Goal: Find specific page/section: Find specific page/section

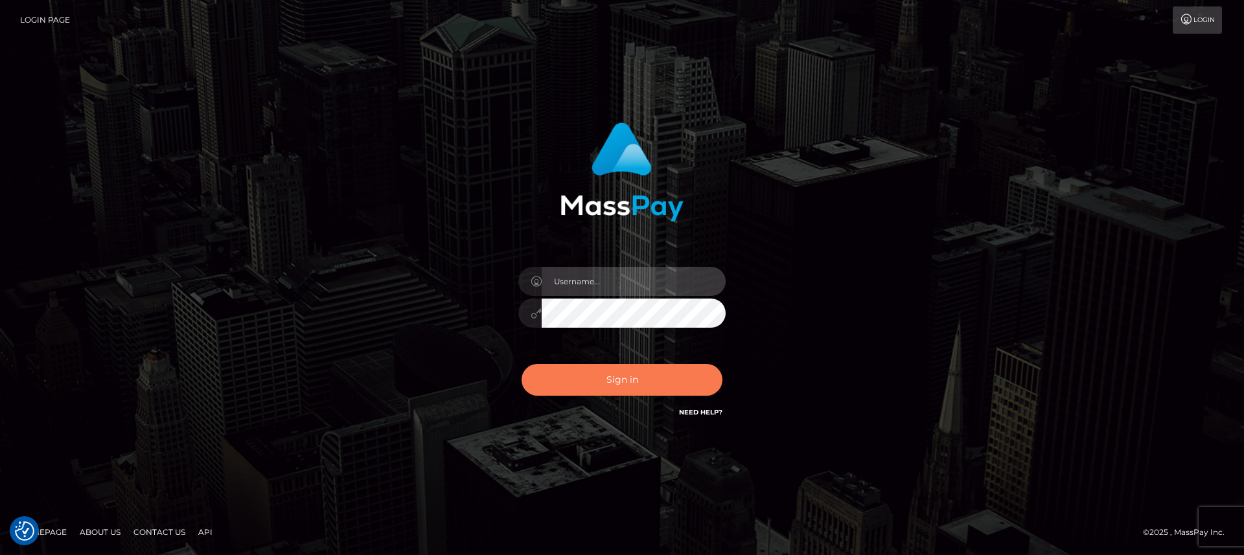
type input "[DOMAIN_NAME]"
click at [666, 372] on button "Sign in" at bounding box center [622, 380] width 201 height 32
type input "[DOMAIN_NAME]"
click at [666, 372] on button "Sign in" at bounding box center [622, 380] width 201 height 32
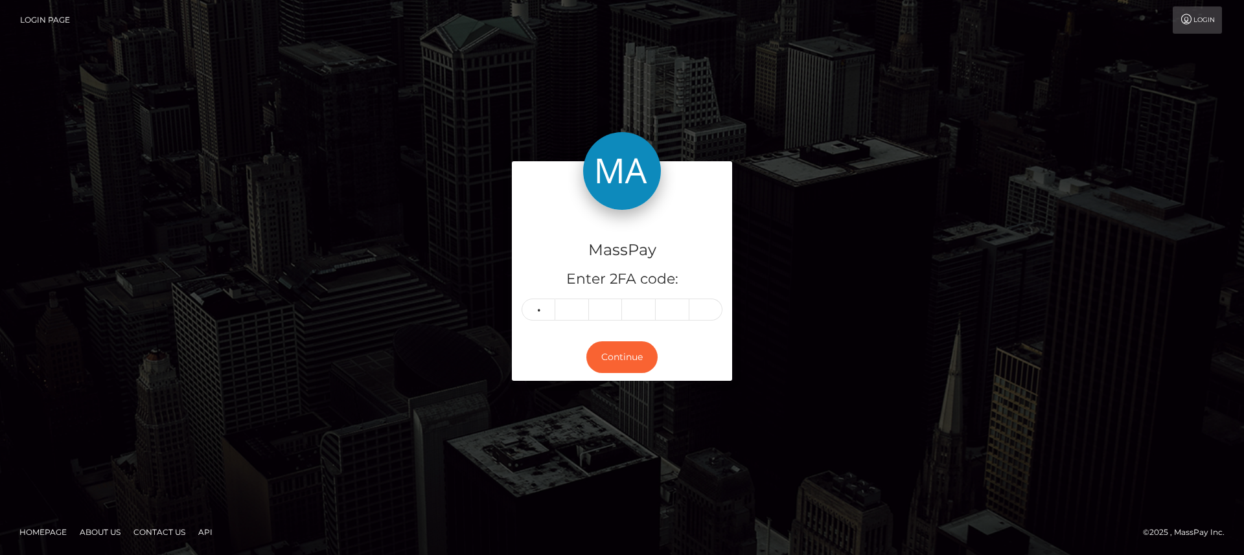
type input "6"
type input "3"
type input "7"
type input "9"
type input "3"
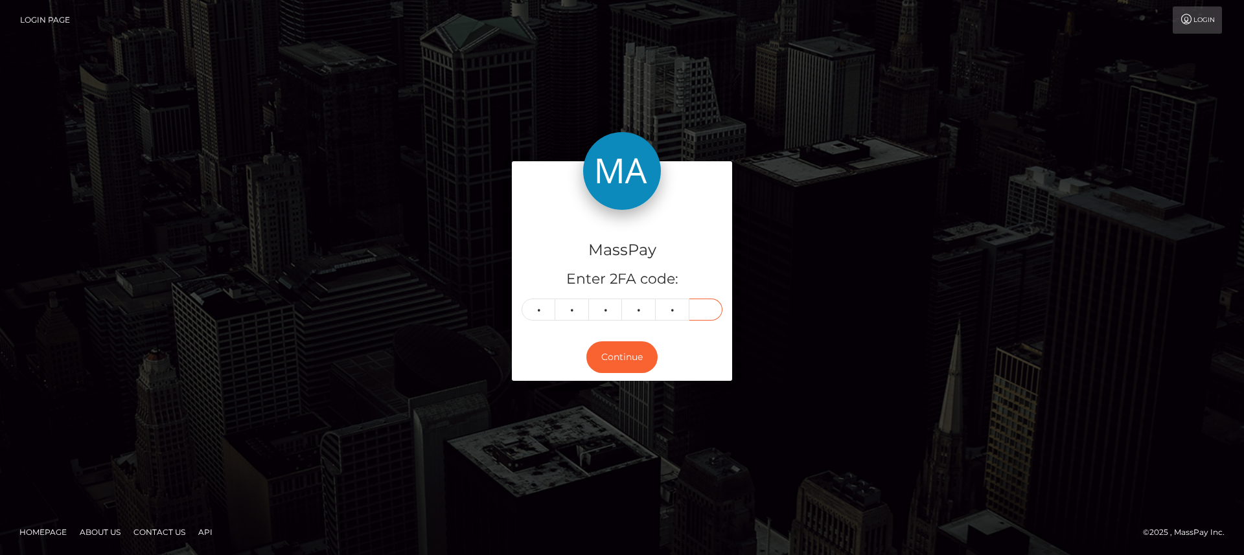
type input "1"
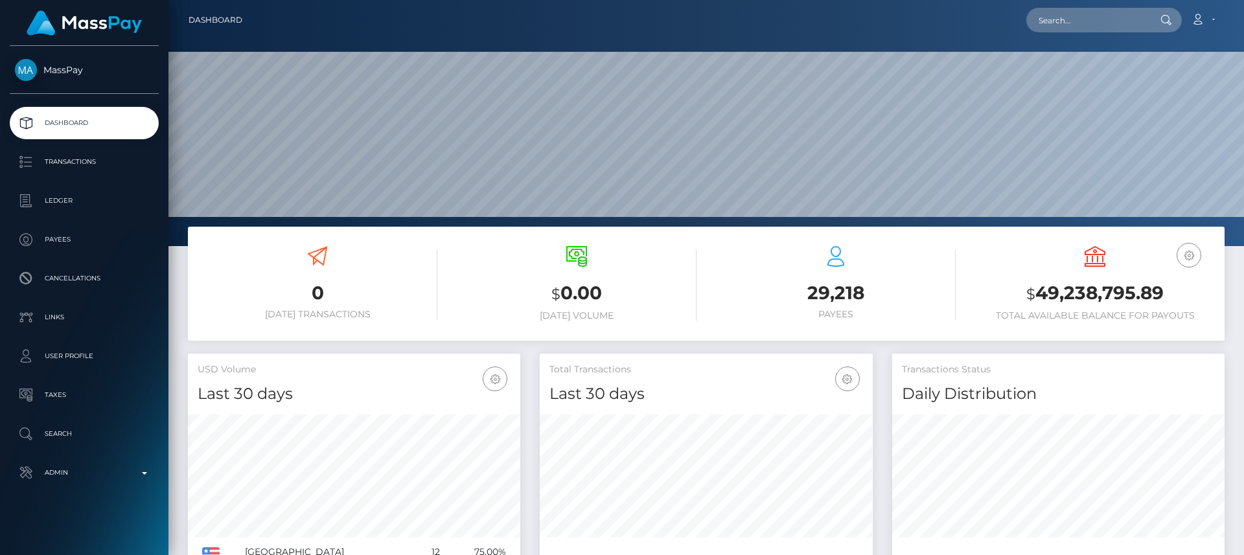
scroll to position [230, 333]
click at [1058, 21] on input "text" at bounding box center [1087, 20] width 122 height 25
paste input "mariarond2@gmail.com"
type input "mariarond2@gmail.com"
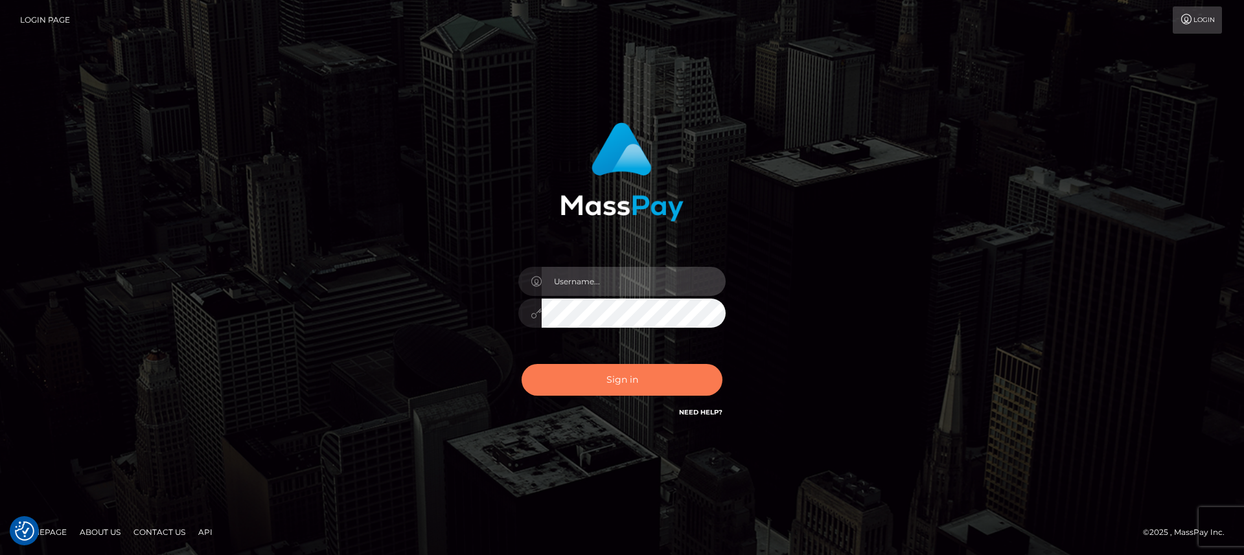
type input "[DOMAIN_NAME]"
click at [657, 380] on button "Sign in" at bounding box center [622, 380] width 201 height 32
type input "nt.es"
click at [657, 380] on button "Sign in" at bounding box center [622, 380] width 201 height 32
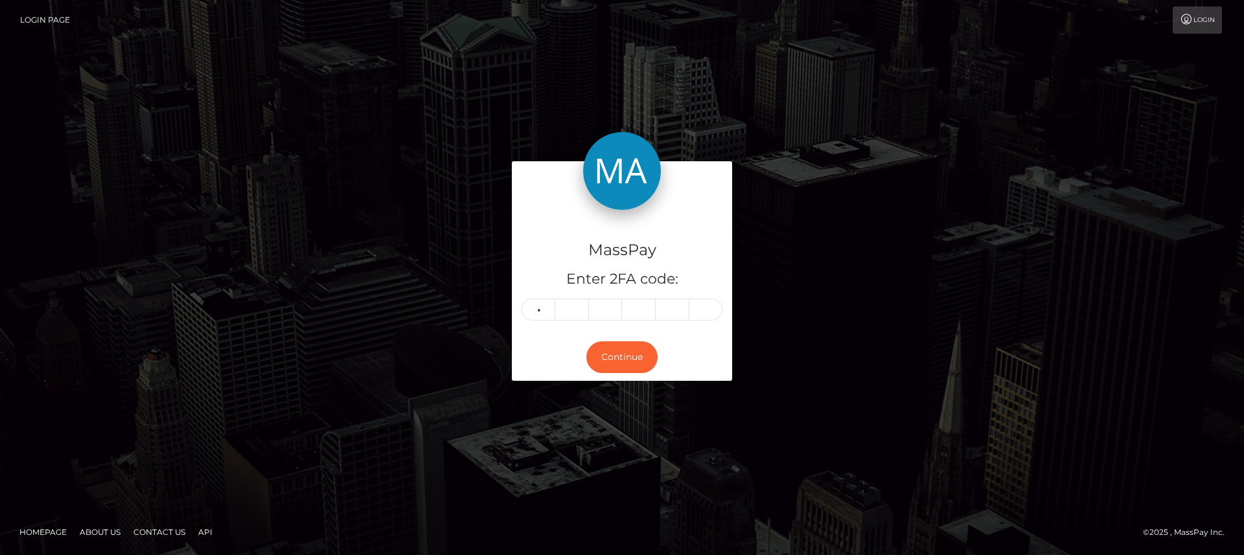
type input "6"
type input "4"
type input "3"
type input "2"
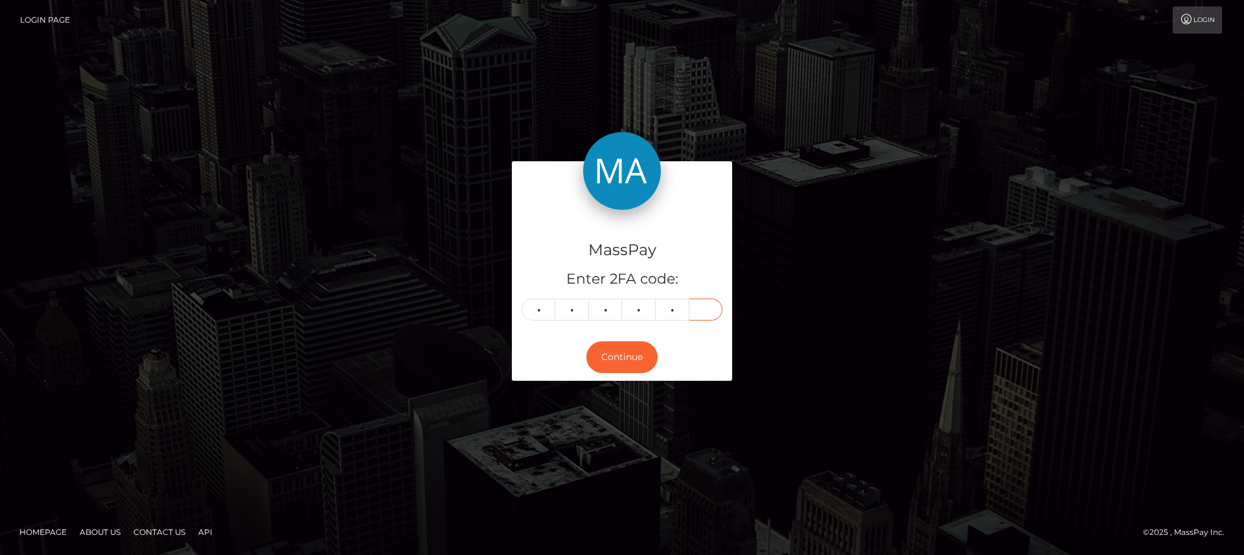
type input "5"
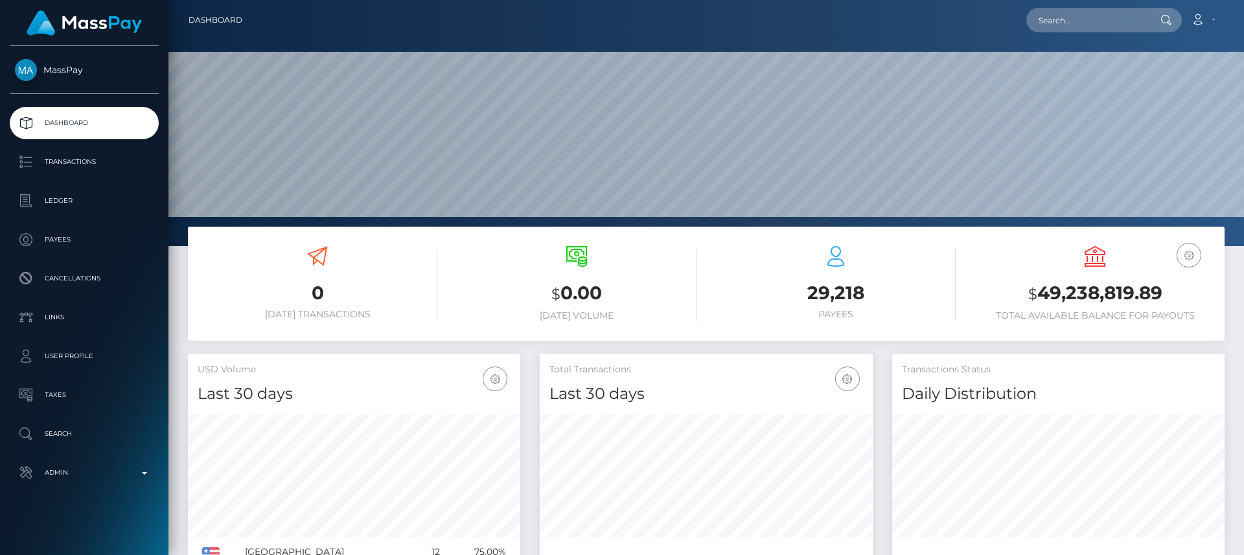
scroll to position [230, 333]
click at [1118, 17] on input "text" at bounding box center [1087, 20] width 122 height 25
paste input "jyothsnapatil14@gmail.com"
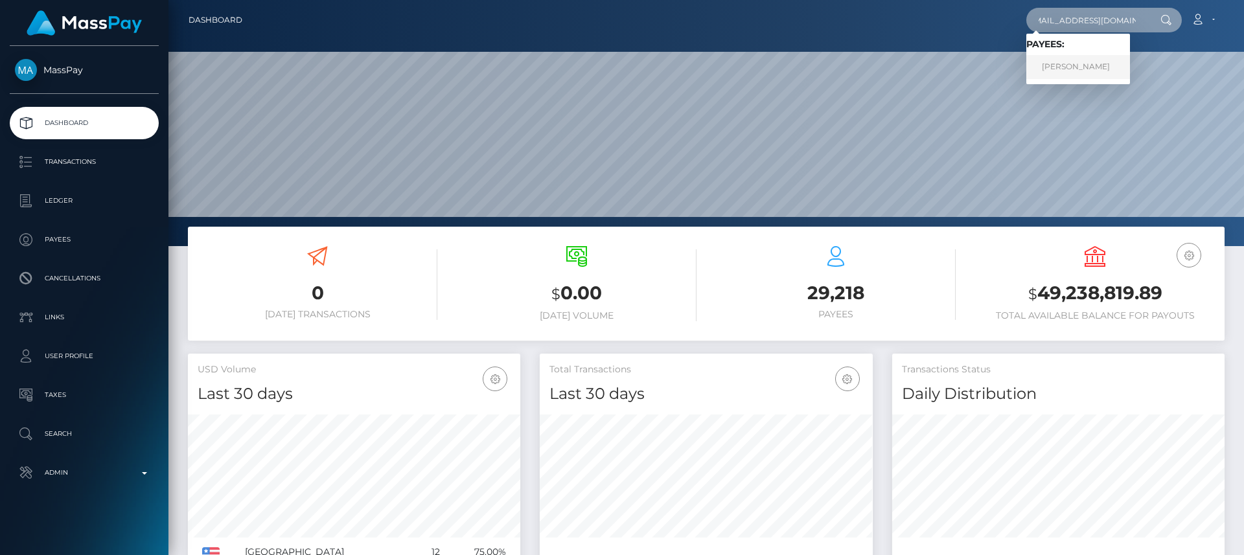
type input "jyothsnapatil14@gmail.com"
click at [1091, 67] on link "Jyothsna Patil" at bounding box center [1078, 67] width 104 height 24
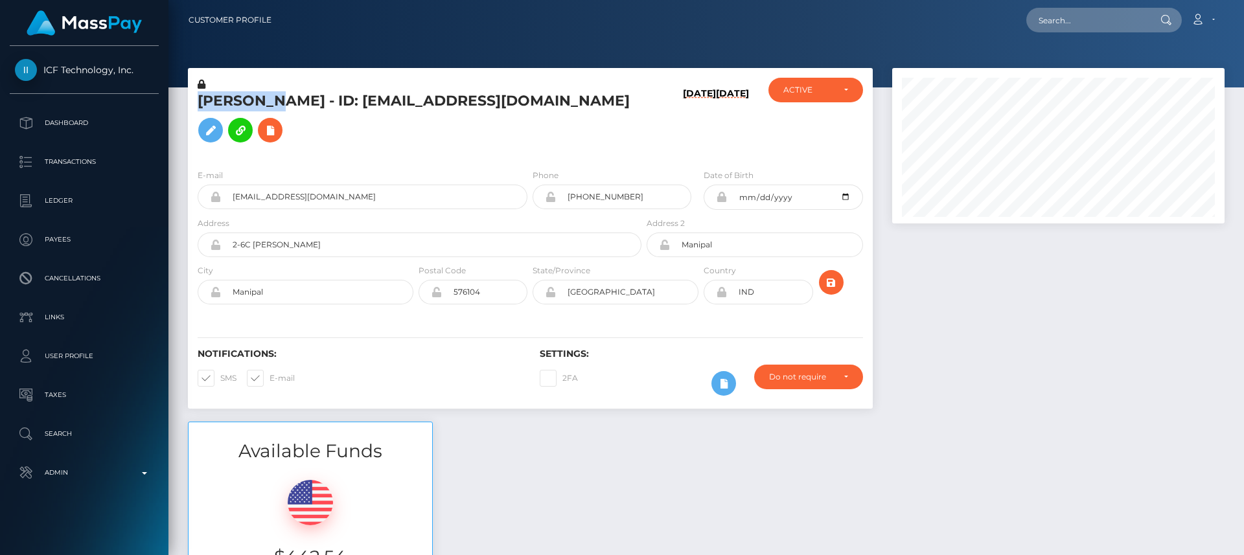
scroll to position [155, 333]
drag, startPoint x: 382, startPoint y: 494, endPoint x: 432, endPoint y: 483, distance: 51.7
click at [382, 494] on div at bounding box center [310, 500] width 224 height 52
click at [498, 470] on div "Available Funds $442.54 USD Balance" at bounding box center [706, 517] width 1056 height 190
drag, startPoint x: 499, startPoint y: 473, endPoint x: 464, endPoint y: 459, distance: 37.8
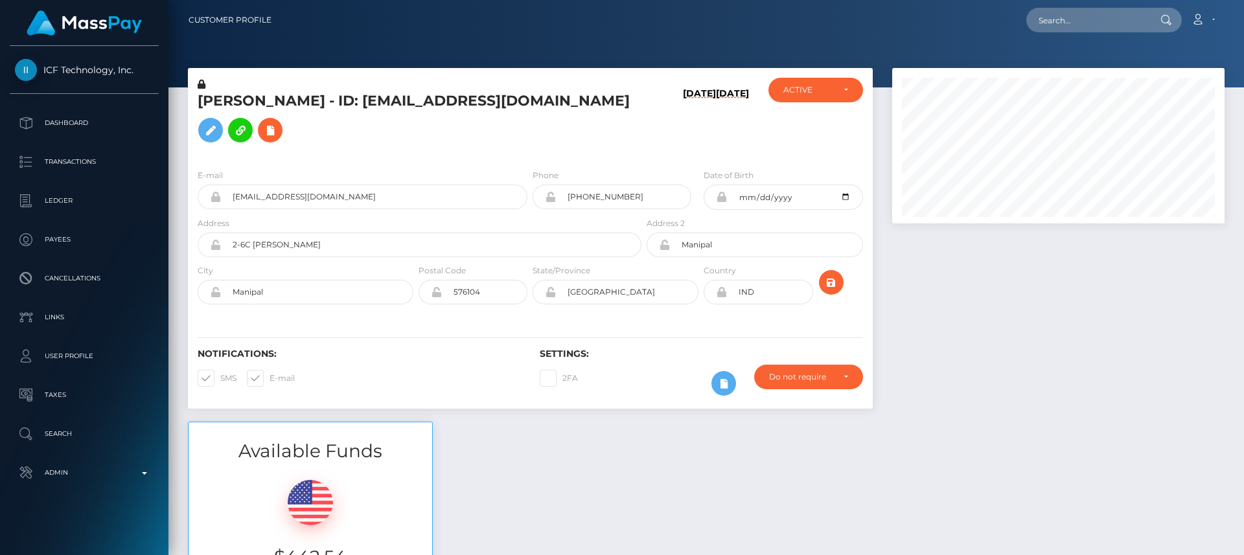
click at [568, 502] on div "Available Funds $442.54 USD Balance" at bounding box center [706, 517] width 1056 height 190
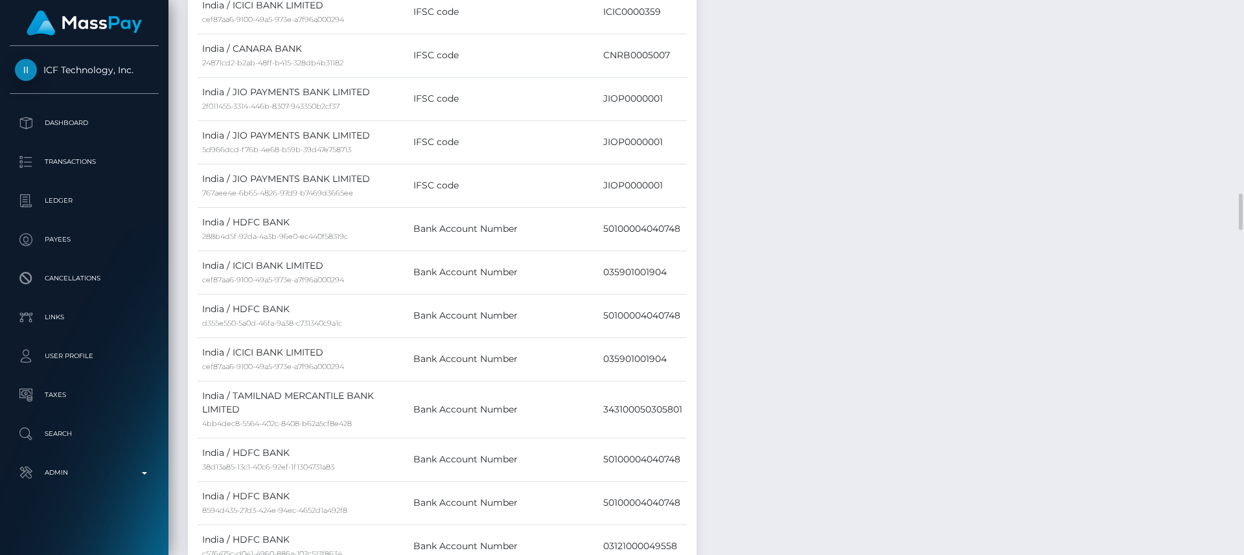
scroll to position [2205, 0]
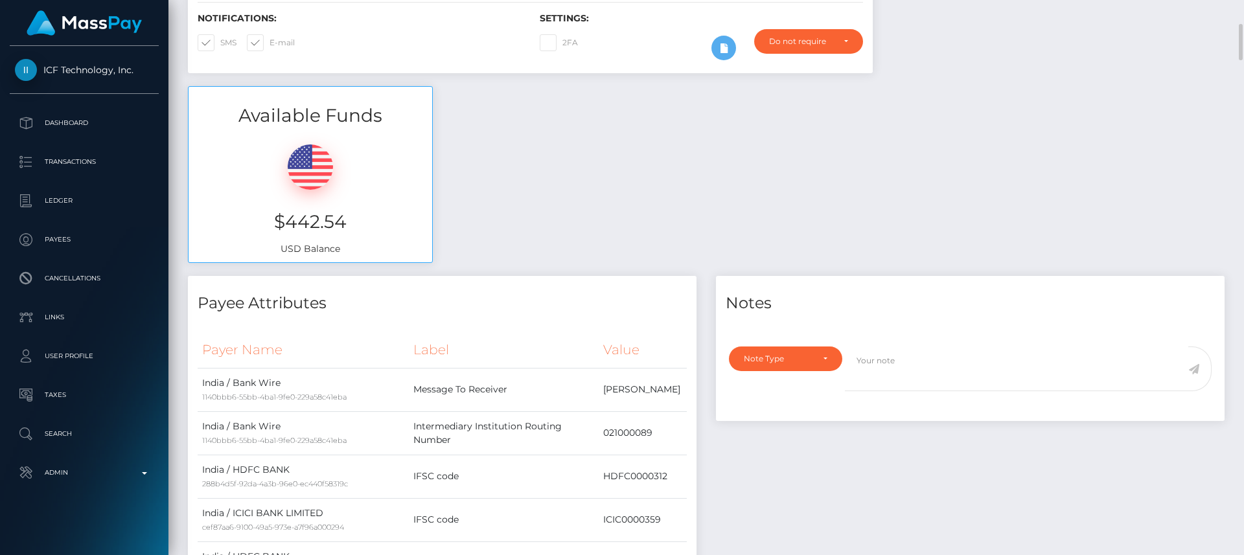
scroll to position [338, 0]
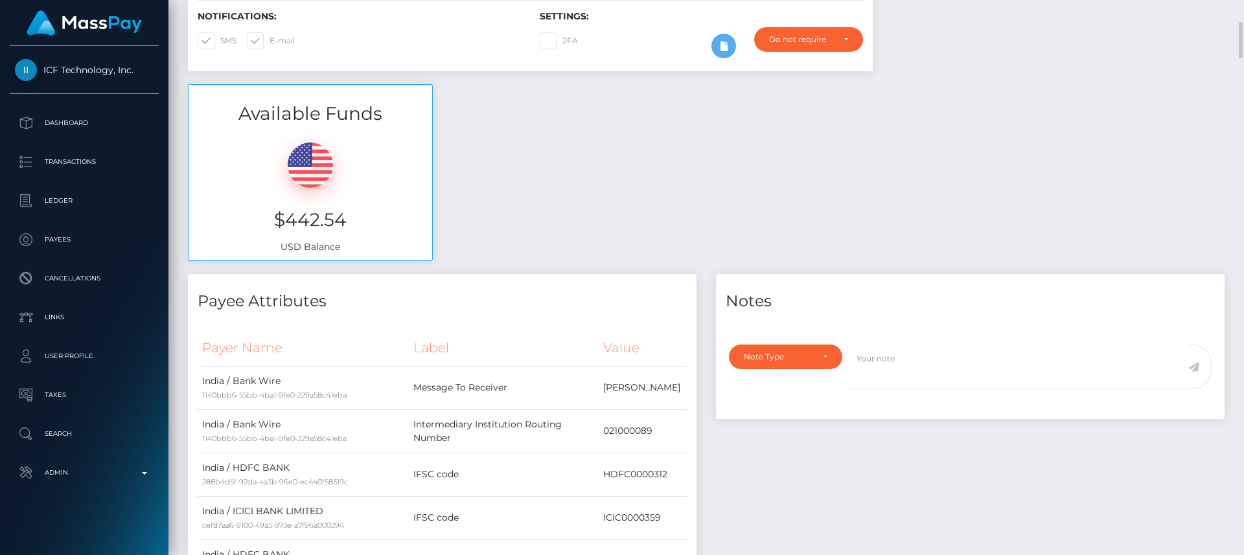
click at [323, 233] on h3 "$442.54" at bounding box center [310, 219] width 224 height 25
copy h3 "$442.54"
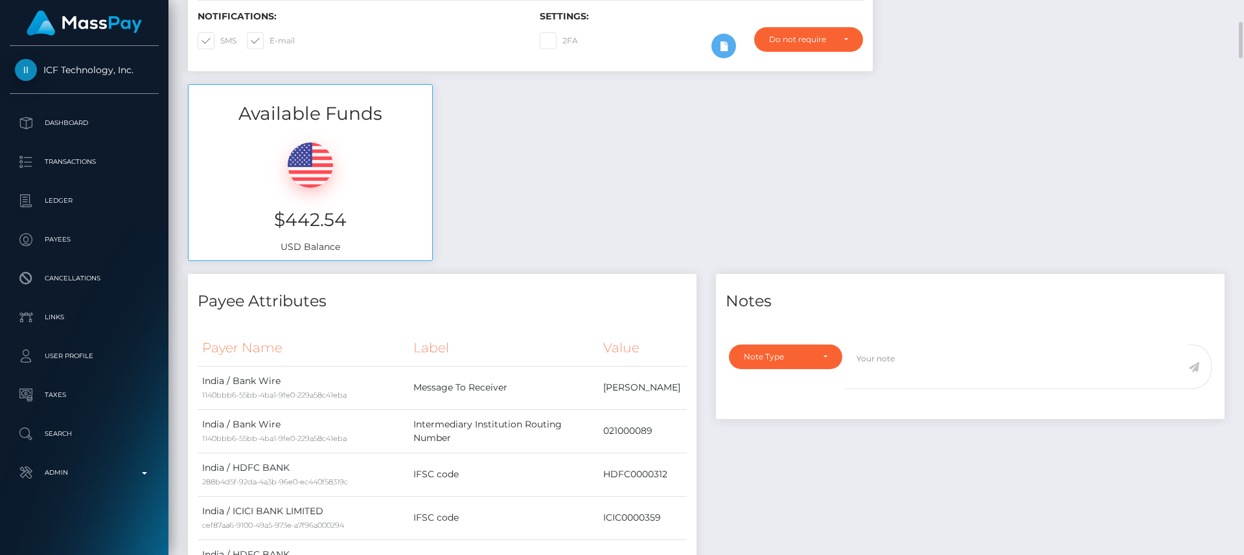
click at [515, 199] on div "Available Funds $442.54 USD Balance" at bounding box center [706, 179] width 1056 height 190
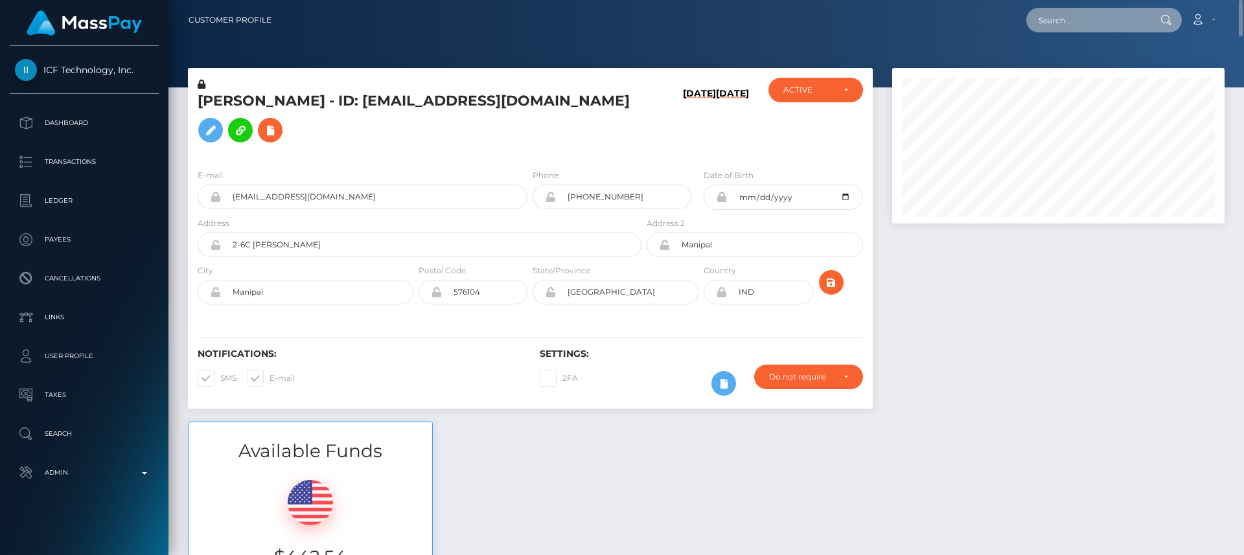
click at [1101, 21] on input "text" at bounding box center [1087, 20] width 122 height 25
paste input "paulstatewidesd@gmail.com"
type input "paulstatewidesd@gmail.com"
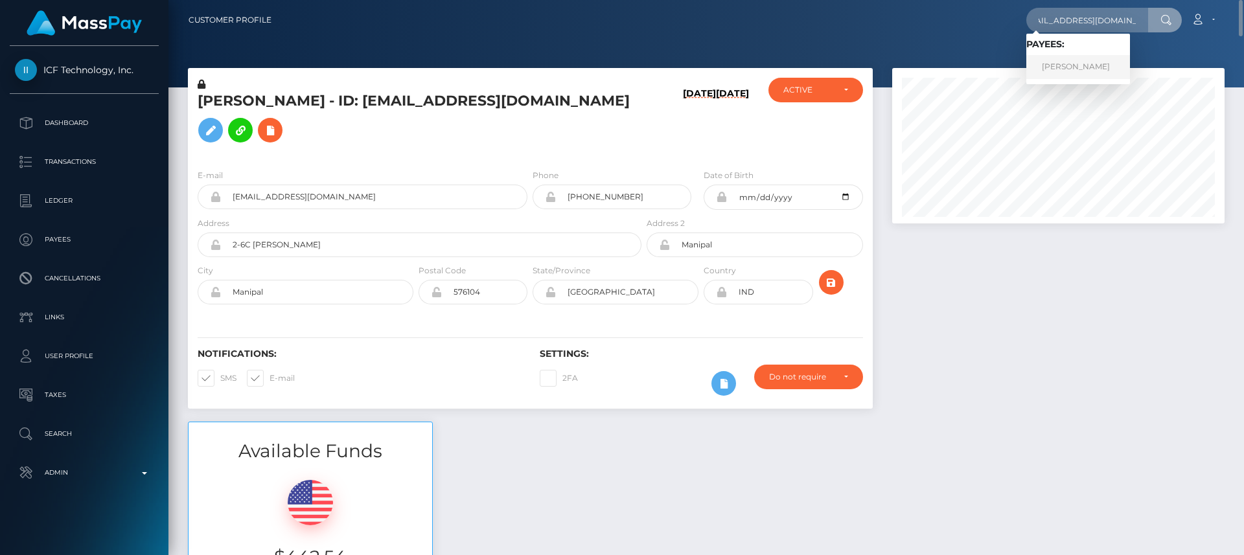
scroll to position [0, 0]
click at [1101, 63] on link "Paul Anderson" at bounding box center [1078, 67] width 104 height 24
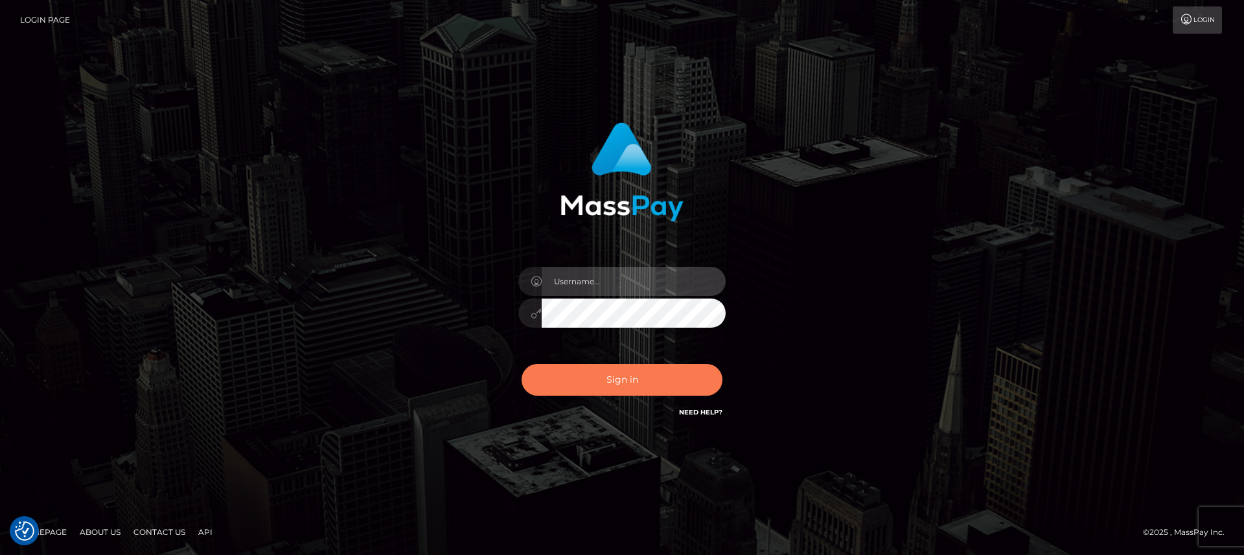
type input "nt.es"
click at [598, 384] on button "Sign in" at bounding box center [622, 380] width 201 height 32
type input "[DOMAIN_NAME]"
click at [597, 384] on button "Sign in" at bounding box center [622, 380] width 201 height 32
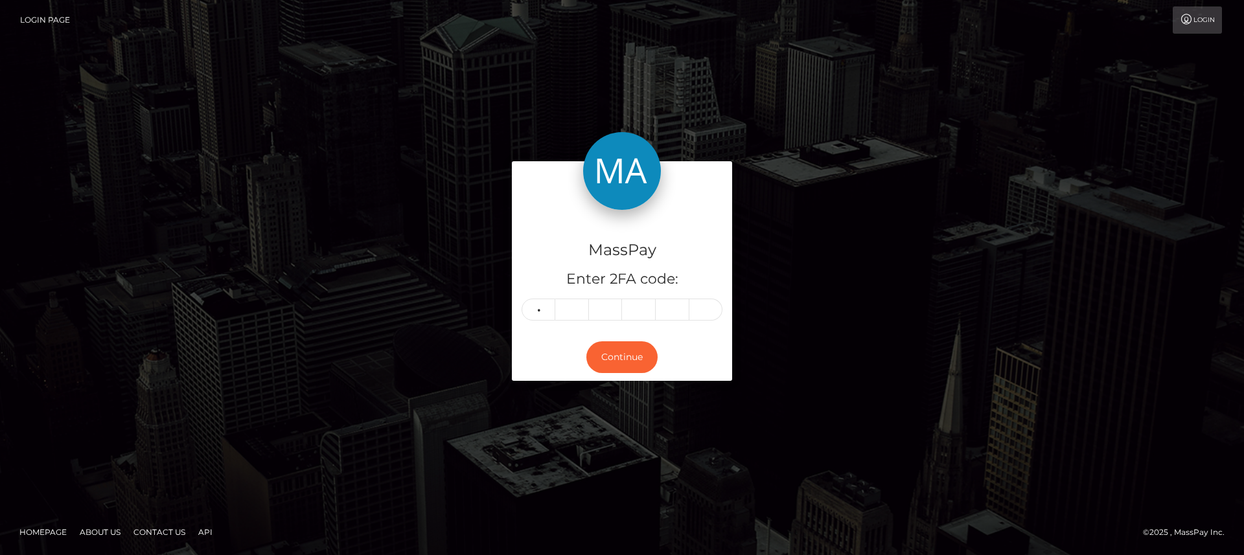
type input "7"
type input "9"
type input "7"
type input "4"
type input "9"
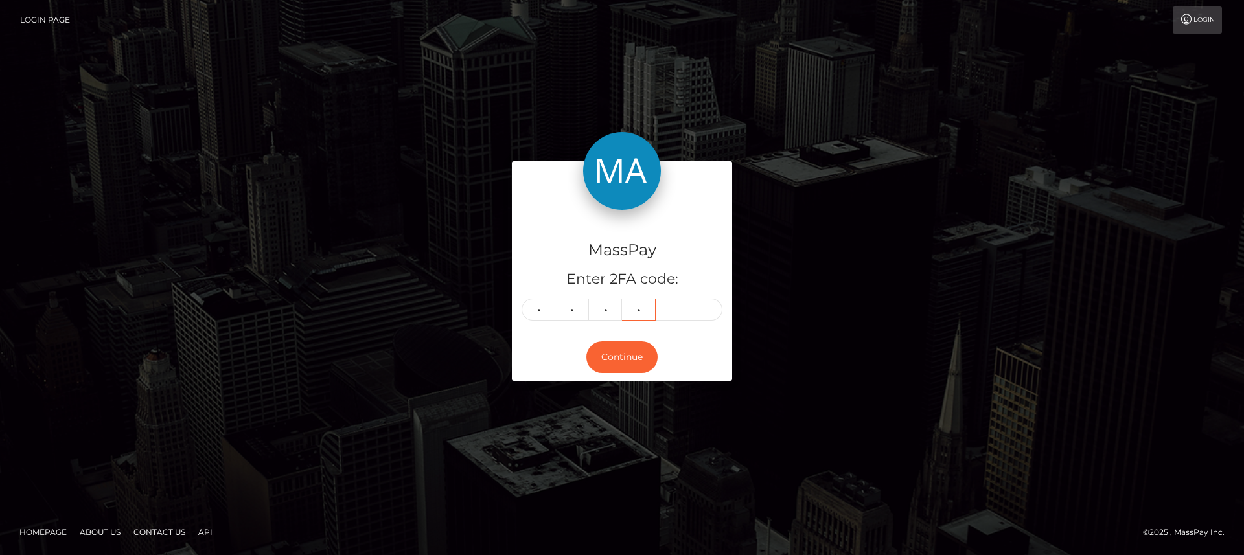
type input "7"
type input "6"
type input "8"
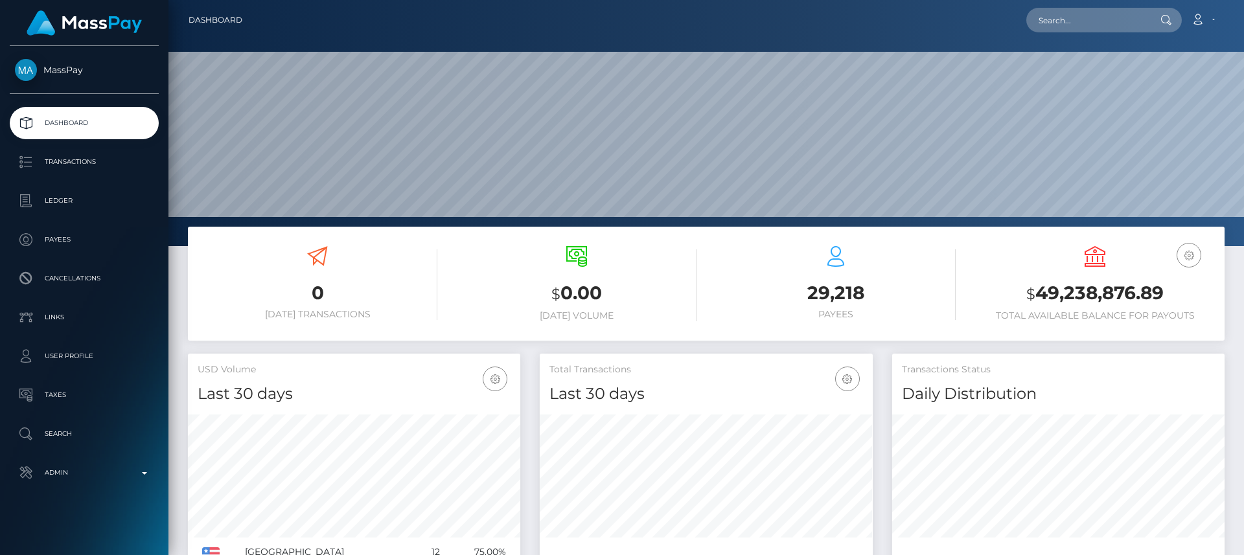
scroll to position [230, 333]
click at [1113, 30] on input "text" at bounding box center [1087, 20] width 122 height 25
paste input "[EMAIL_ADDRESS][DOMAIN_NAME]"
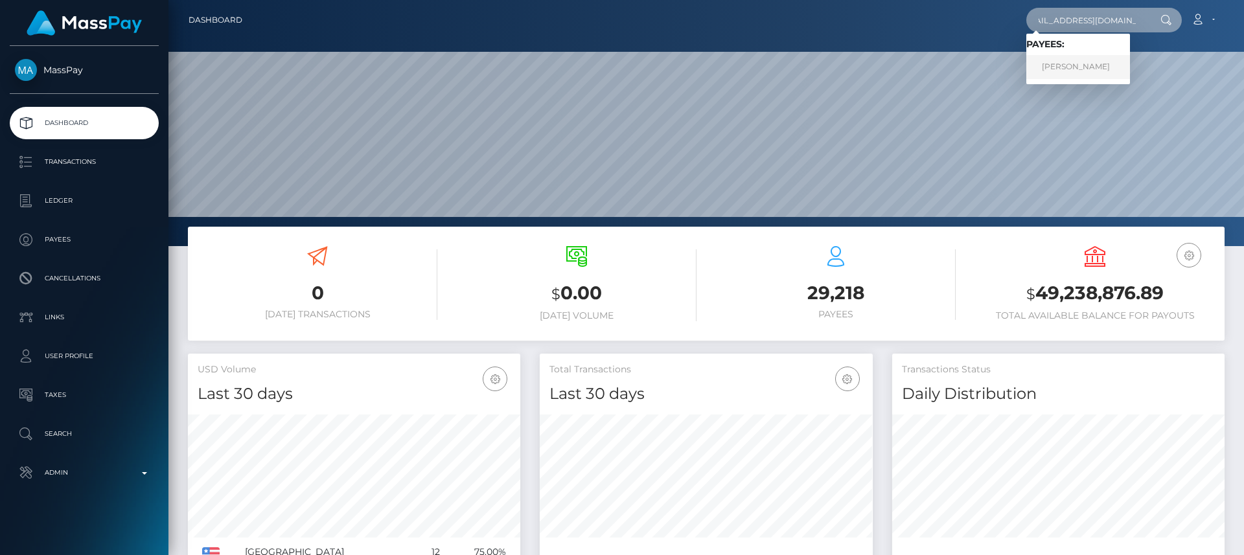
type input "[EMAIL_ADDRESS][DOMAIN_NAME]"
click at [1104, 62] on link "[PERSON_NAME]" at bounding box center [1078, 67] width 104 height 24
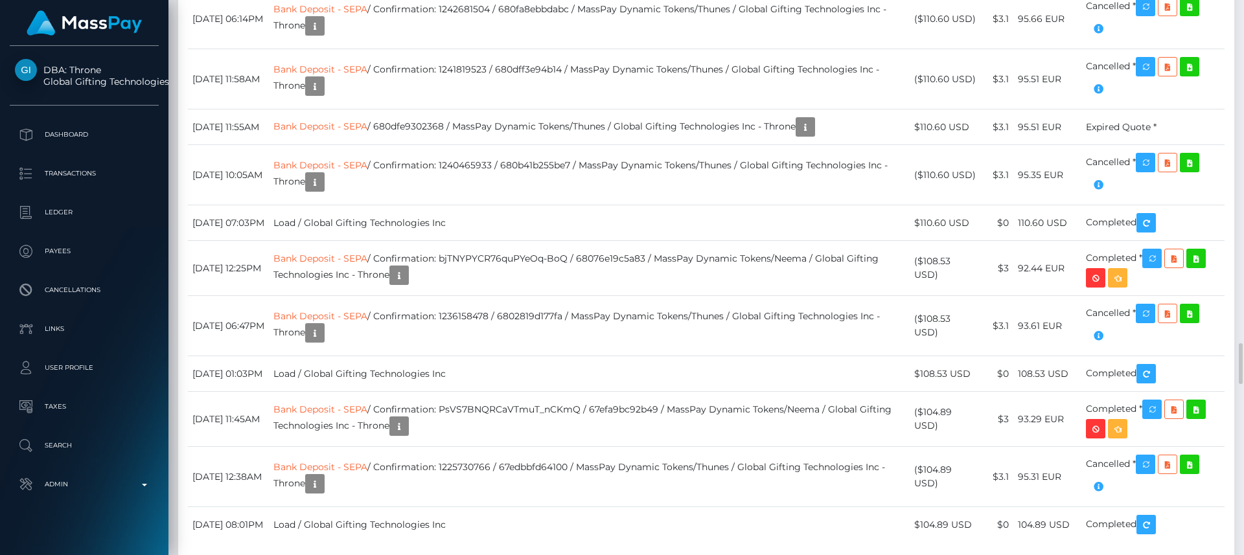
scroll to position [4983, 0]
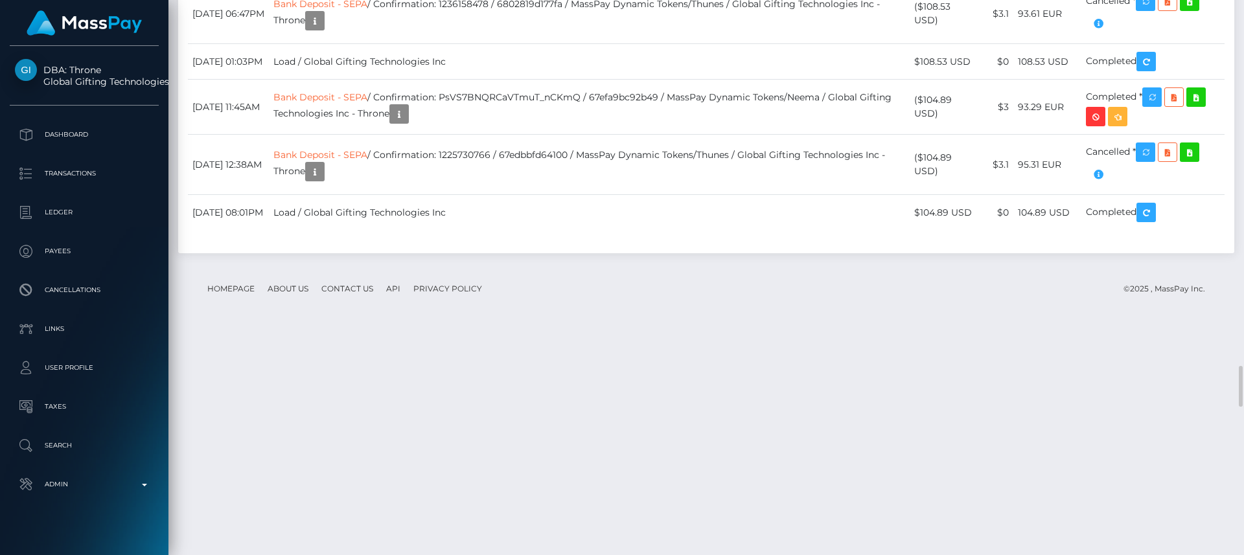
drag, startPoint x: 836, startPoint y: 228, endPoint x: 834, endPoint y: 216, distance: 11.8
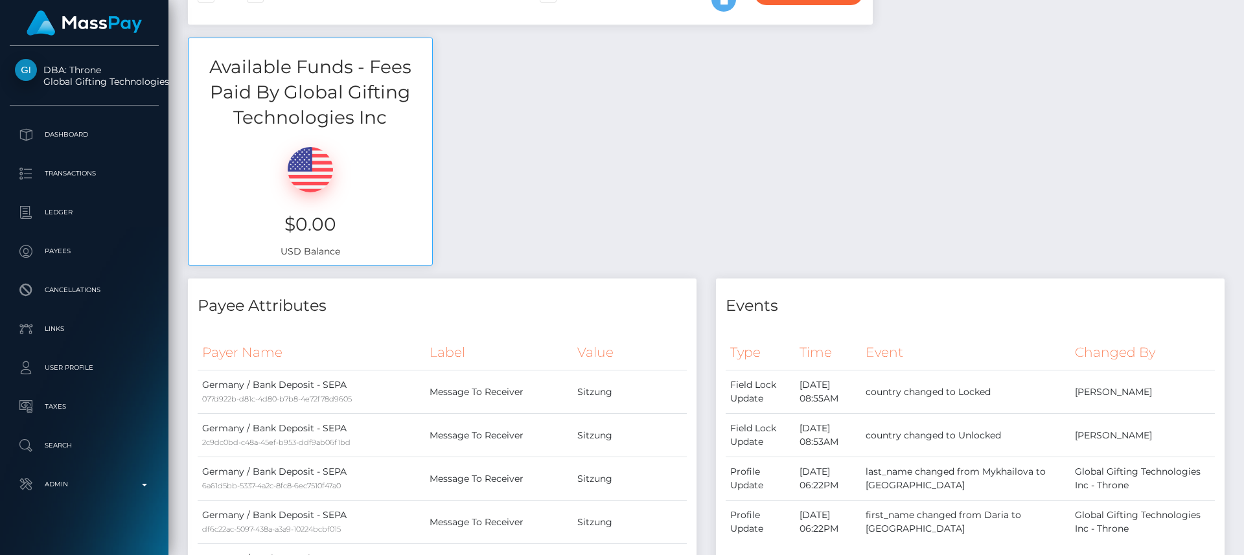
scroll to position [0, 0]
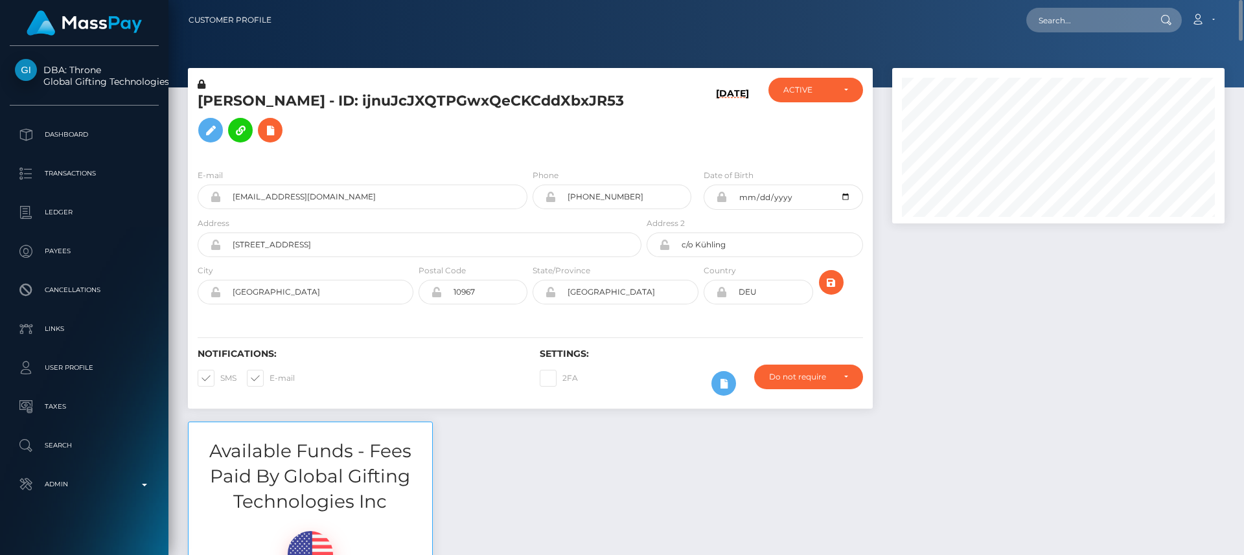
click at [219, 86] on div "[PERSON_NAME] - ID: ijnuJcJXQTPGwxQeCKCddXbxJR53" at bounding box center [416, 118] width 456 height 81
click at [219, 93] on h5 "[PERSON_NAME] - ID: ijnuJcJXQTPGwxQeCKCddXbxJR53" at bounding box center [416, 120] width 437 height 58
copy h5 "DARIA"
